Goal: Task Accomplishment & Management: Manage account settings

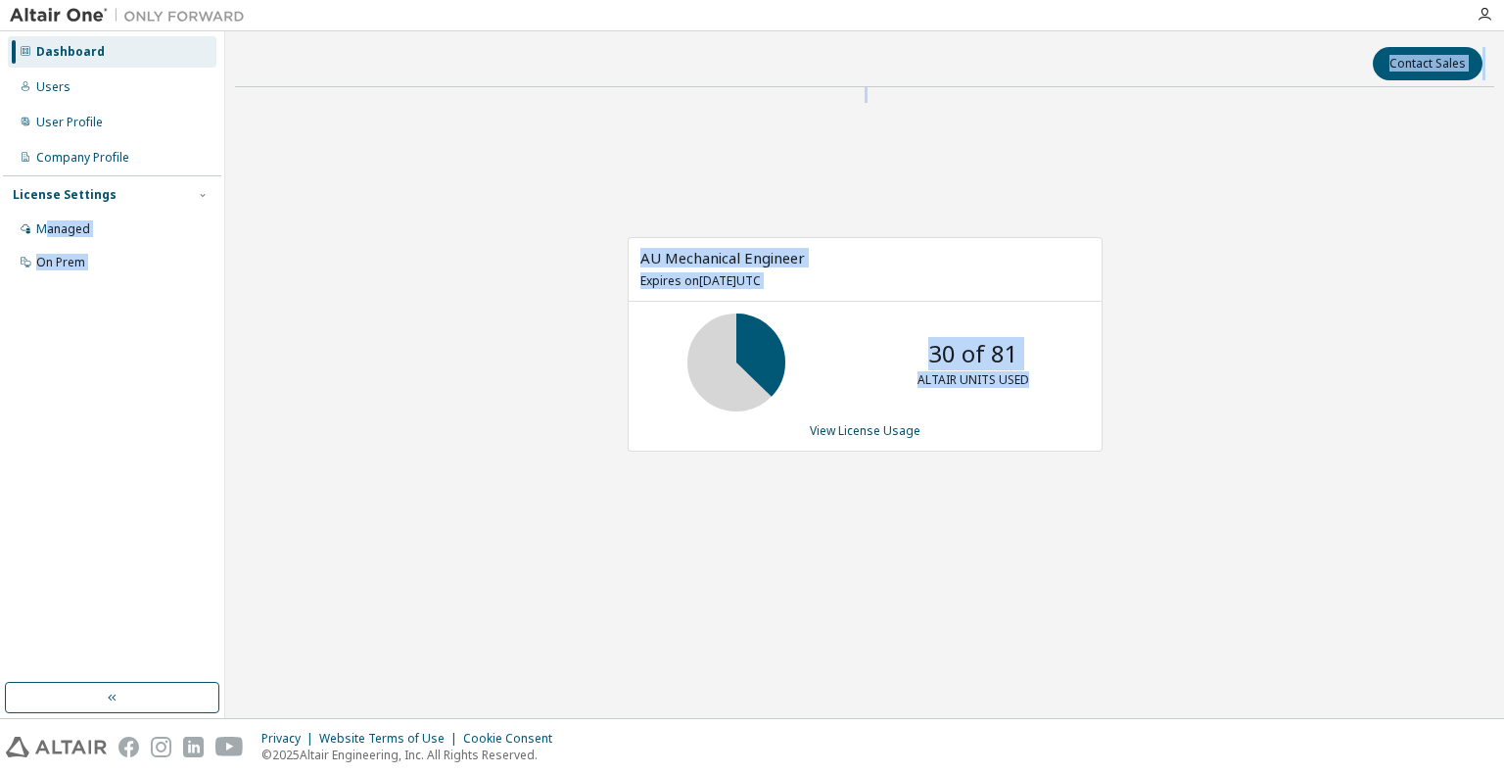
drag, startPoint x: 49, startPoint y: 231, endPoint x: 428, endPoint y: 530, distance: 482.5
click at [428, 530] on div "Dashboard Users User Profile Company Profile License Settings Managed On Prem C…" at bounding box center [752, 374] width 1504 height 686
click at [609, 336] on div "AU Mechanical Engineer Expires on [DATE] UTC 30 of 81 ALTAIR UNITS USED View Li…" at bounding box center [855, 354] width 494 height 235
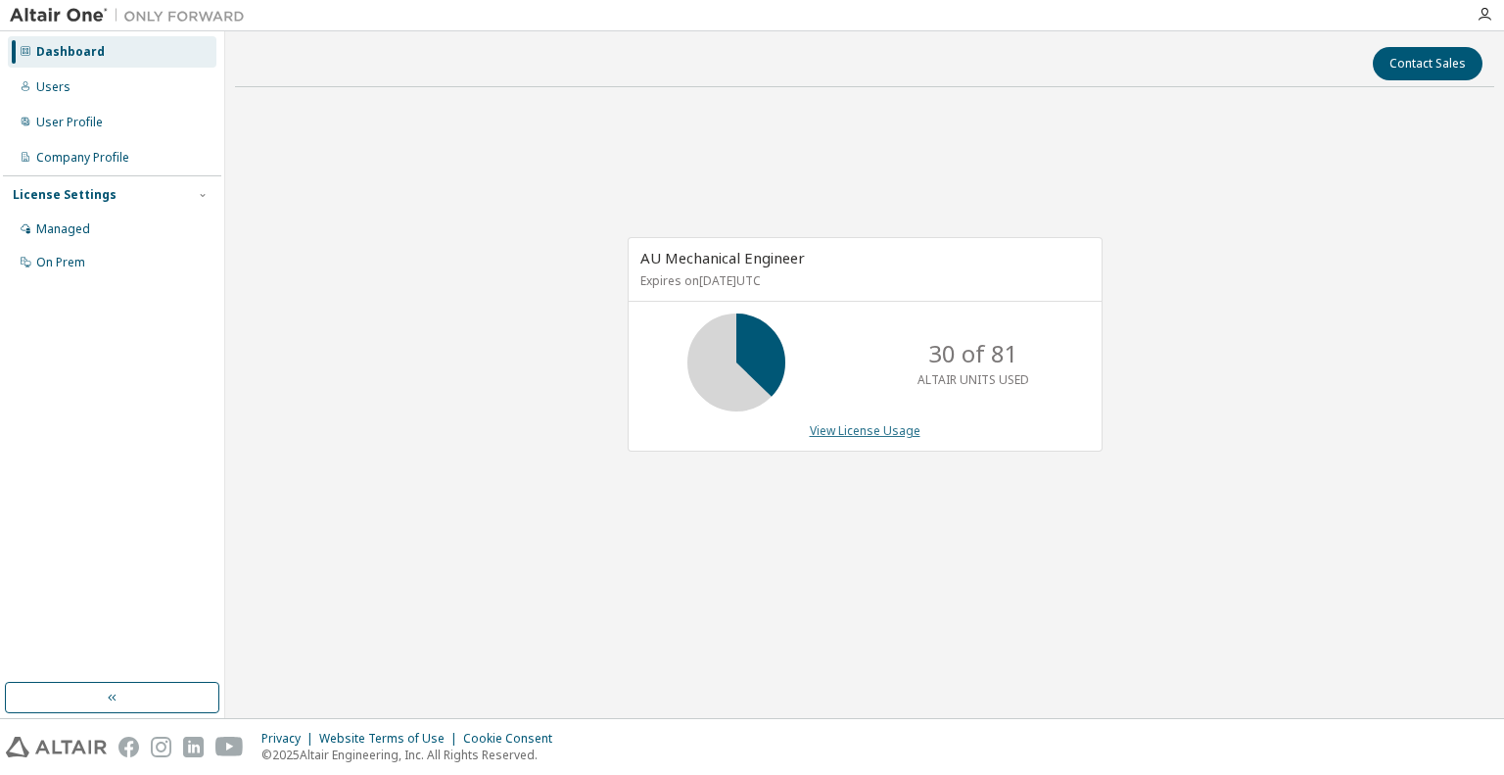
click at [877, 434] on link "View License Usage" at bounding box center [865, 430] width 111 height 17
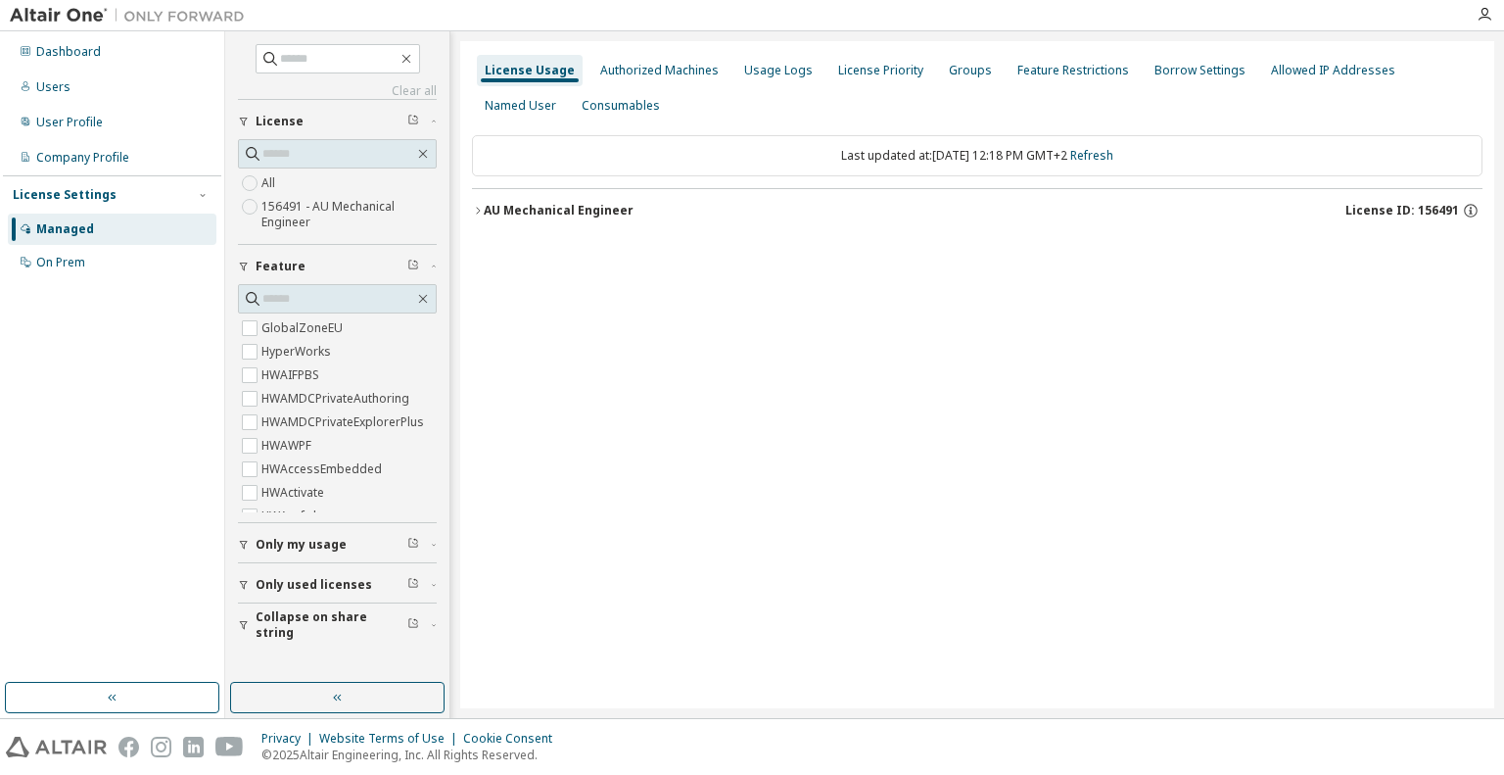
click at [486, 214] on div "AU Mechanical Engineer" at bounding box center [559, 211] width 150 height 16
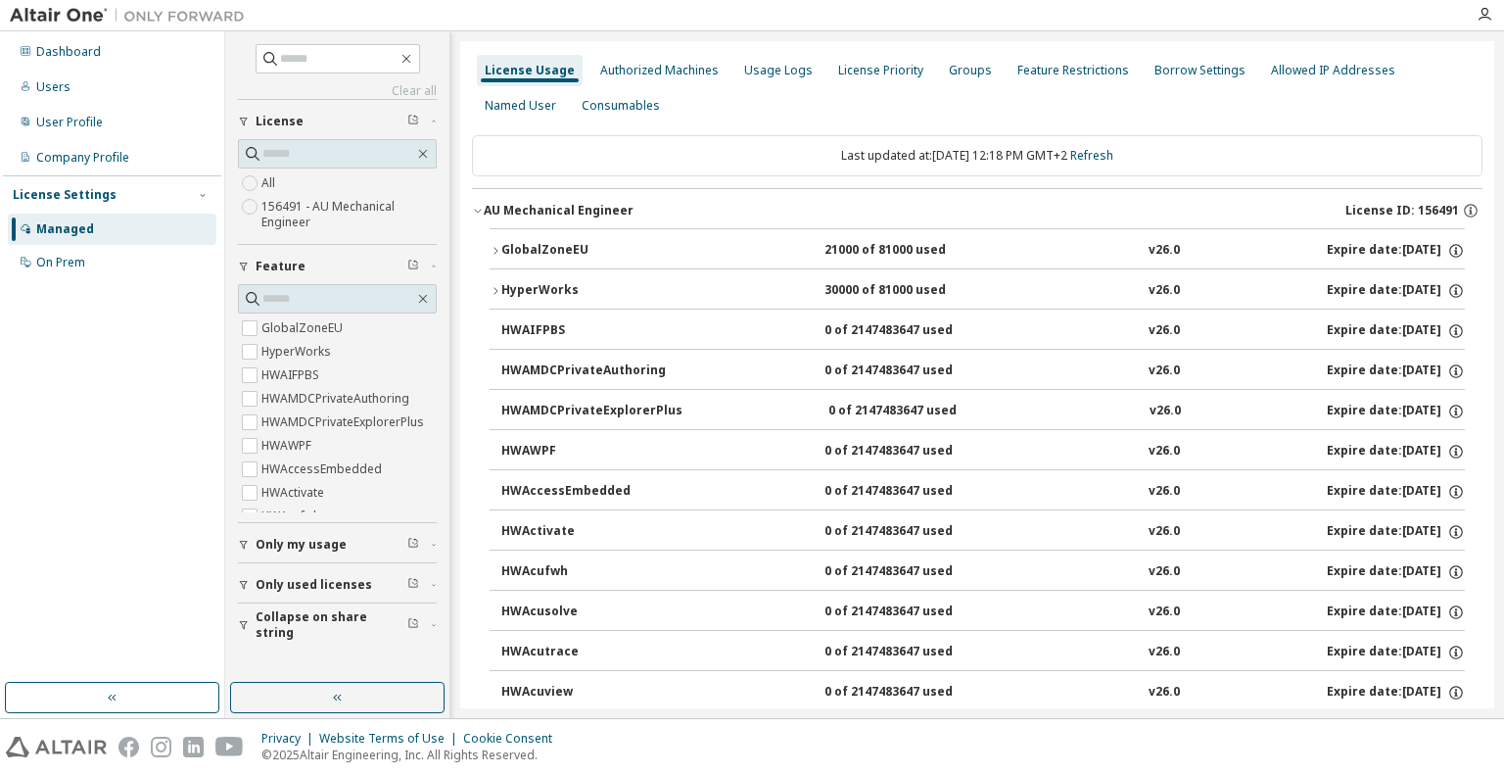
click at [492, 287] on icon "button" at bounding box center [496, 291] width 12 height 12
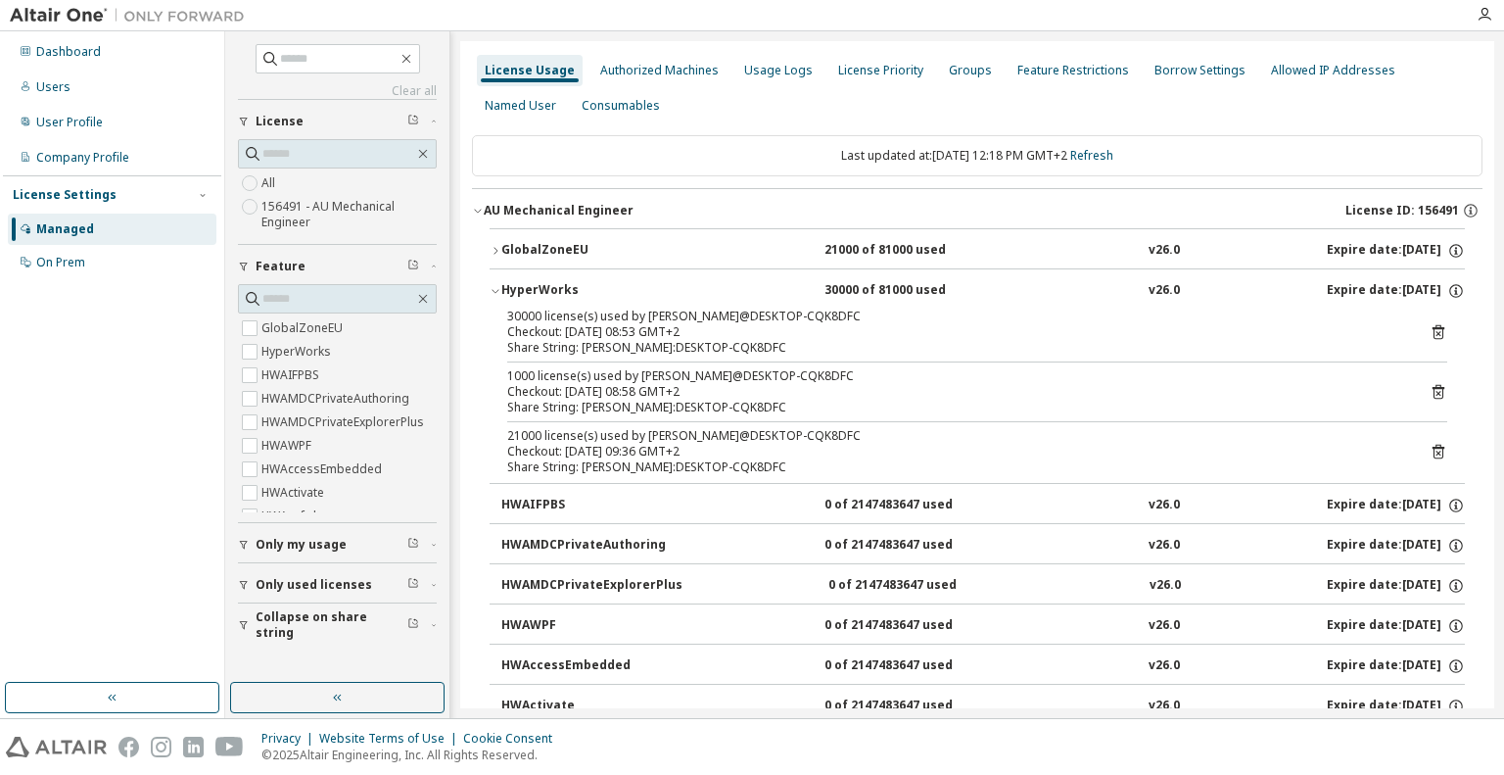
click at [1149, 286] on div "v26.0" at bounding box center [1164, 291] width 31 height 18
